Goal: Task Accomplishment & Management: Manage account settings

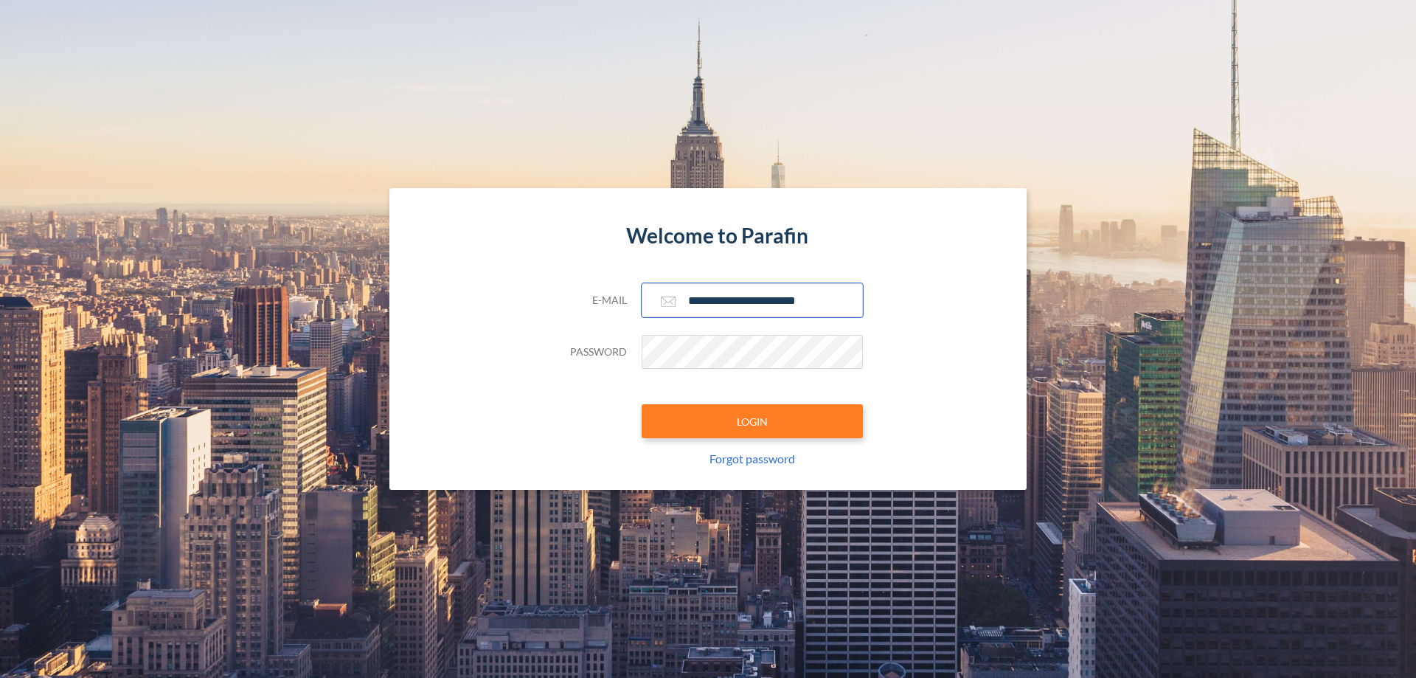
type input "**********"
click at [752, 421] on button "LOGIN" at bounding box center [752, 421] width 221 height 34
